Goal: Download file/media

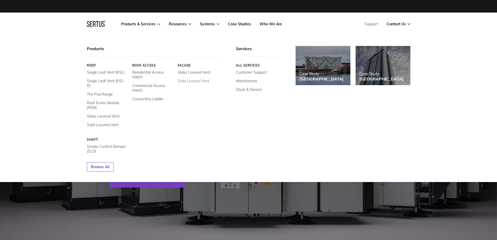
click at [186, 81] on link "Solid Louvred Vent" at bounding box center [193, 80] width 32 height 5
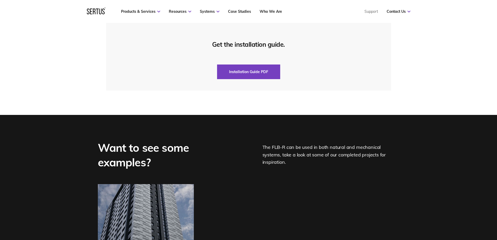
scroll to position [1174, 0]
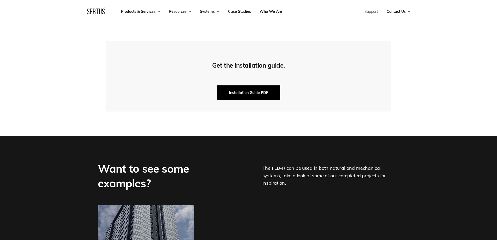
click at [234, 86] on button "Installation Guide PDF" at bounding box center [248, 92] width 63 height 15
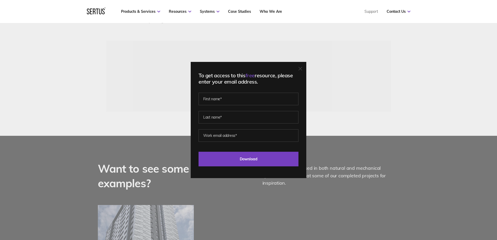
click at [301, 70] on div at bounding box center [300, 68] width 4 height 5
